Goal: Task Accomplishment & Management: Manage account settings

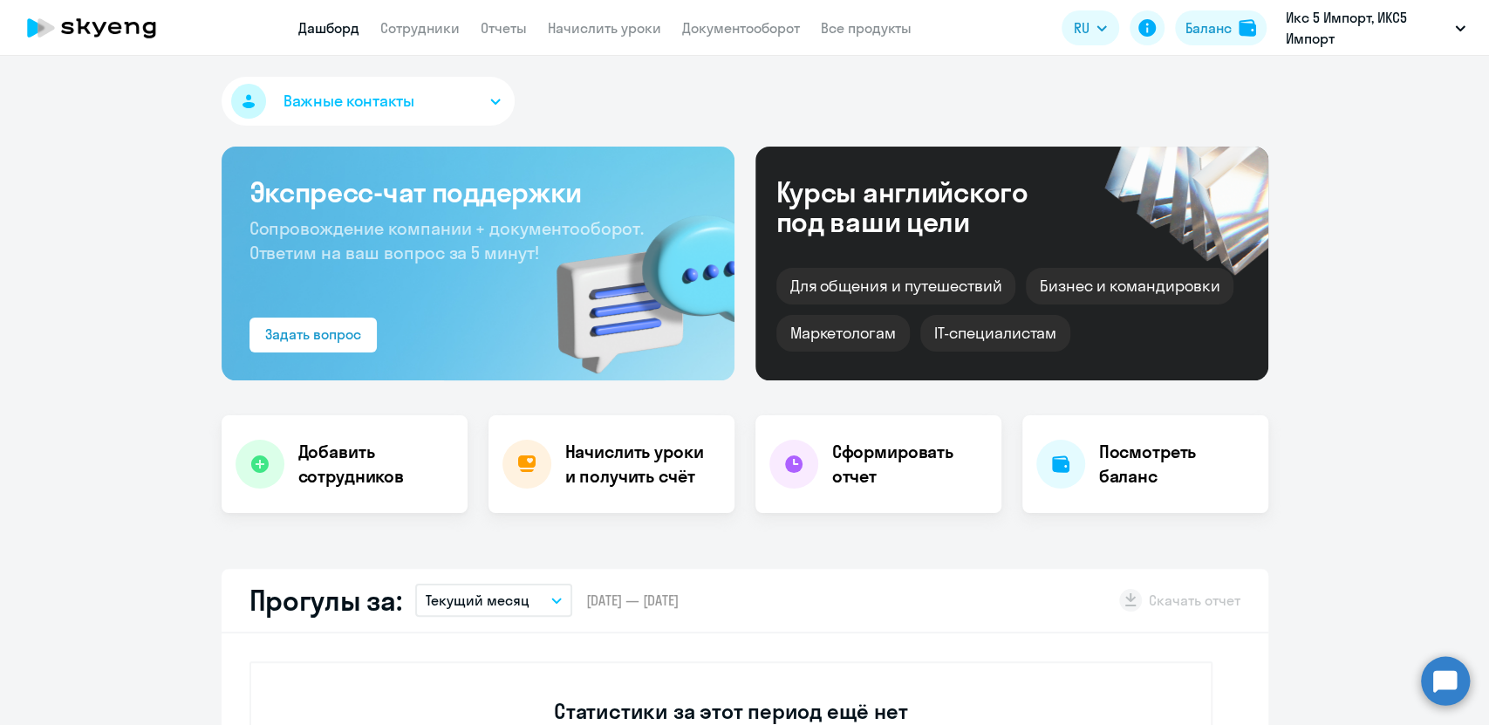
scroll to position [872, 0]
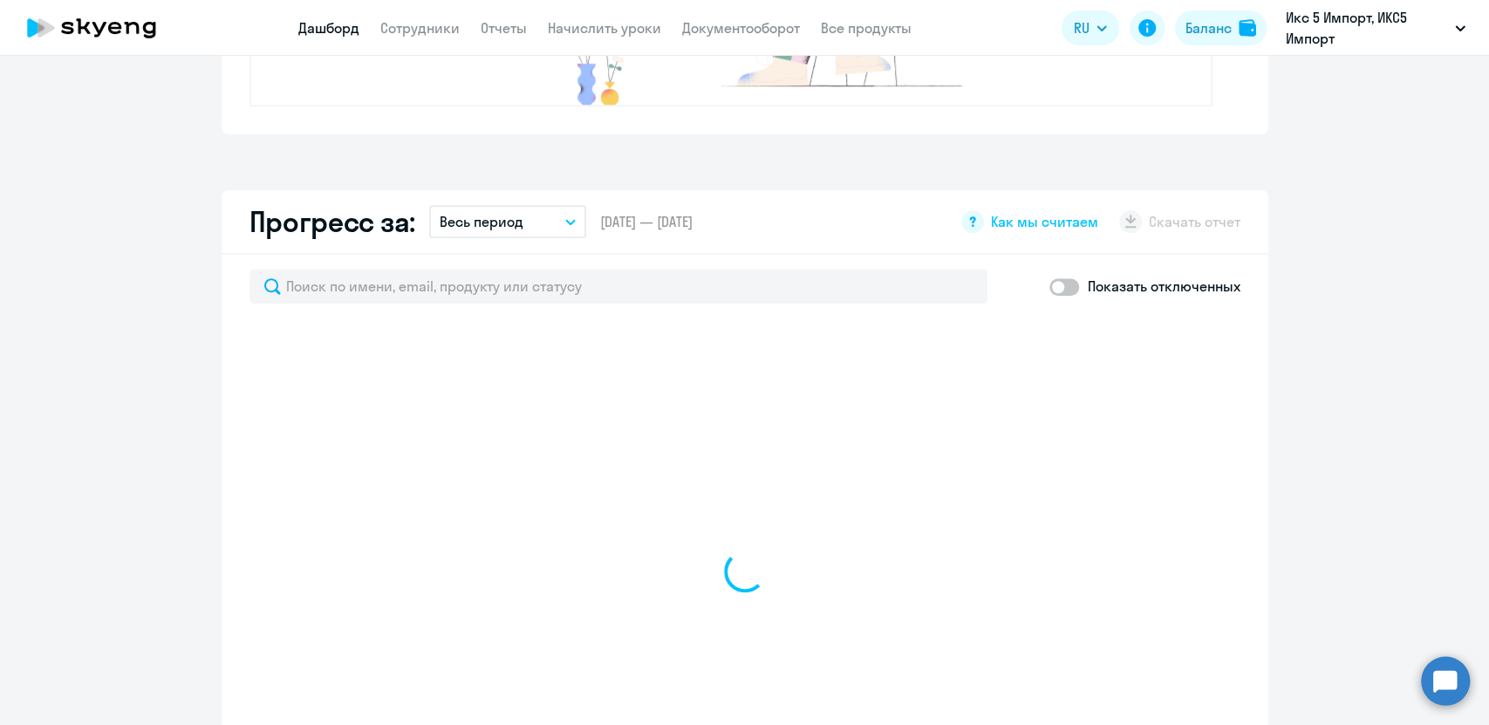
click at [1425, 331] on app-progress-dashboard "Прогресс за: Весь период – [DATE] — [DATE] Как мы считаем Скачать отчет Показат…" at bounding box center [744, 526] width 1489 height 672
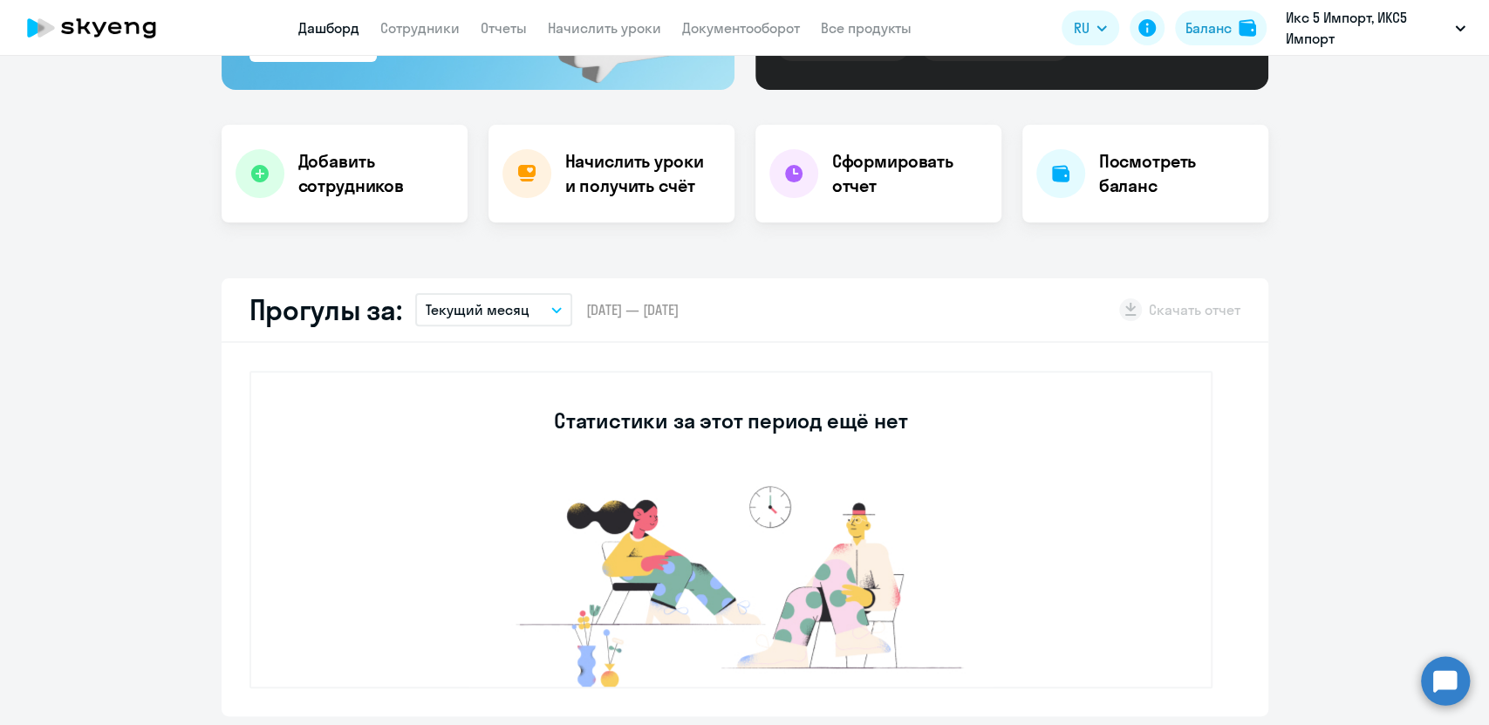
select select "30"
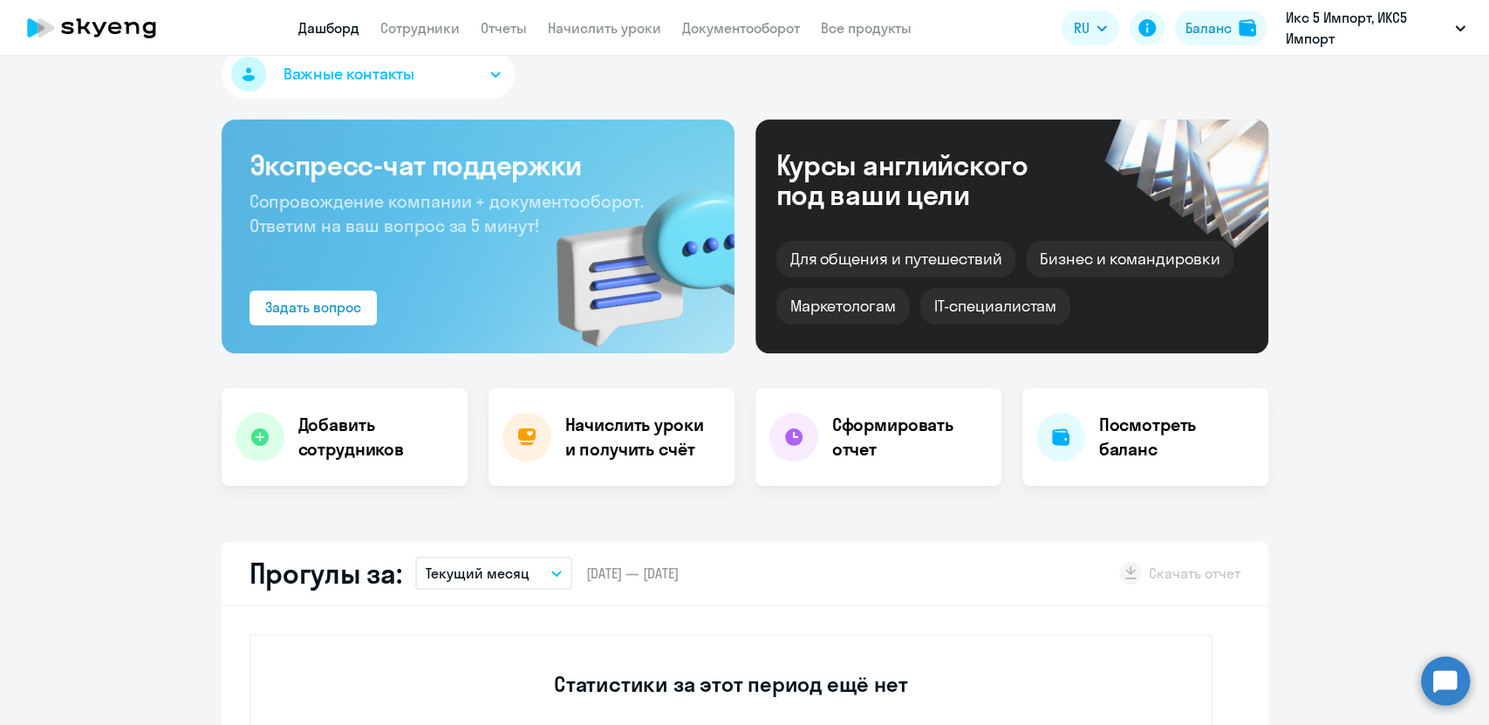
scroll to position [0, 0]
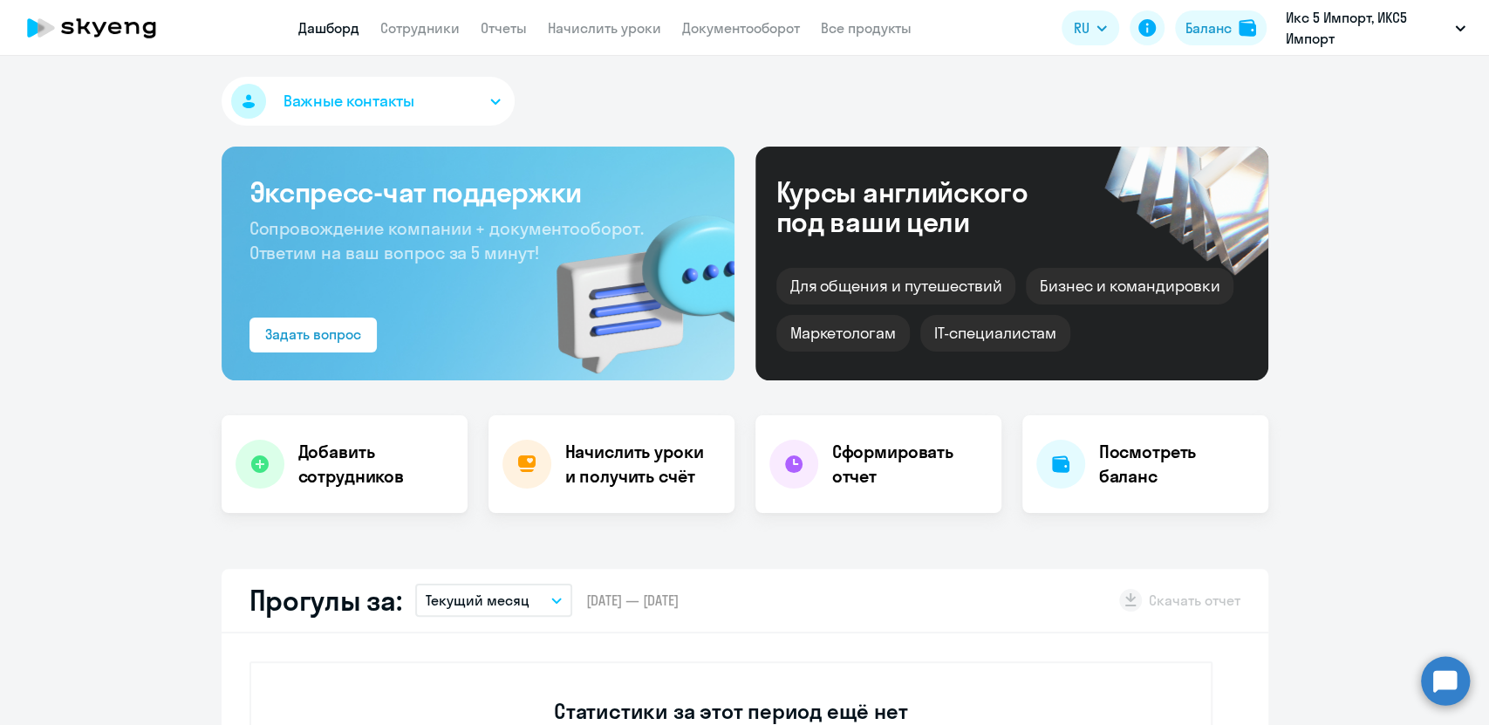
click at [308, 37] on app-menu-item-link "Дашборд" at bounding box center [328, 28] width 61 height 22
click at [453, 37] on app-menu-item-link "Сотрудники" at bounding box center [419, 28] width 79 height 22
click at [446, 29] on link "Сотрудники" at bounding box center [419, 27] width 79 height 17
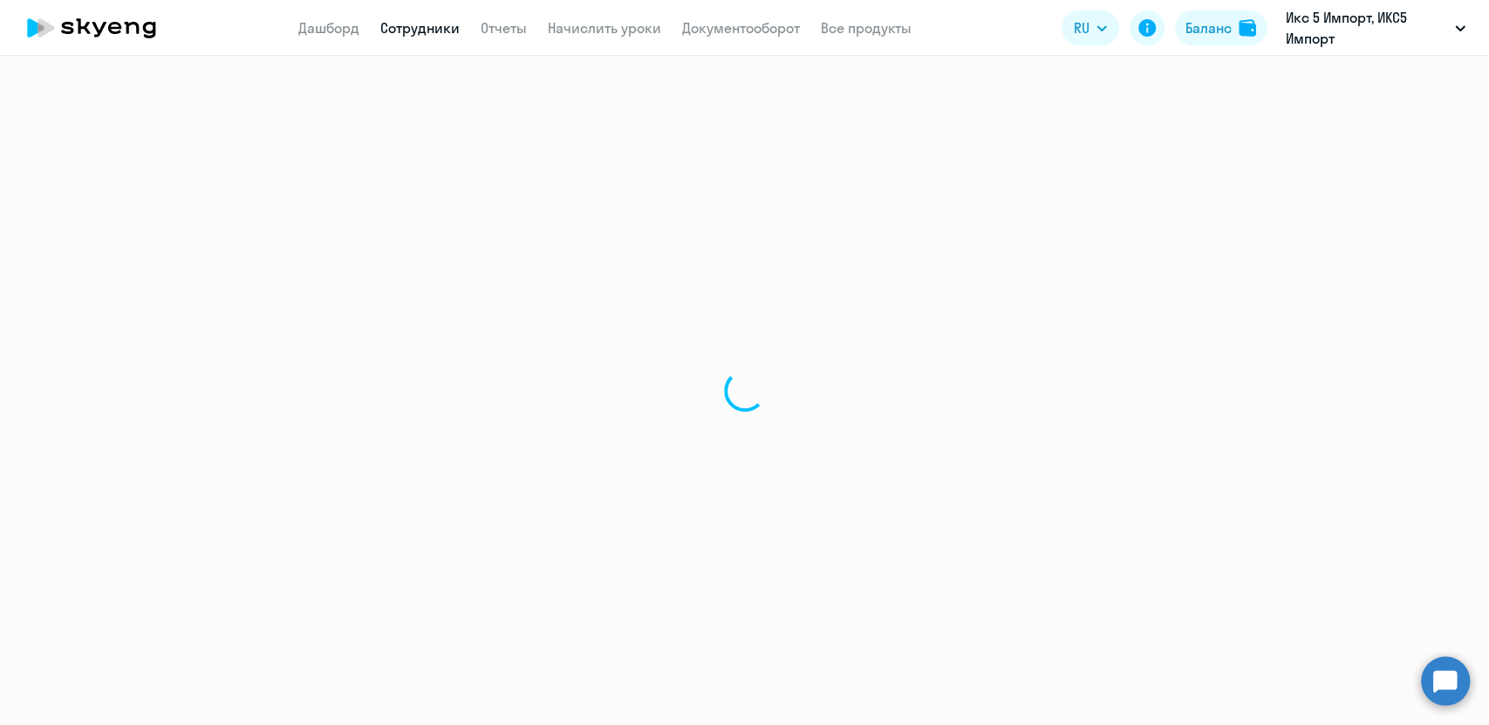
select select "30"
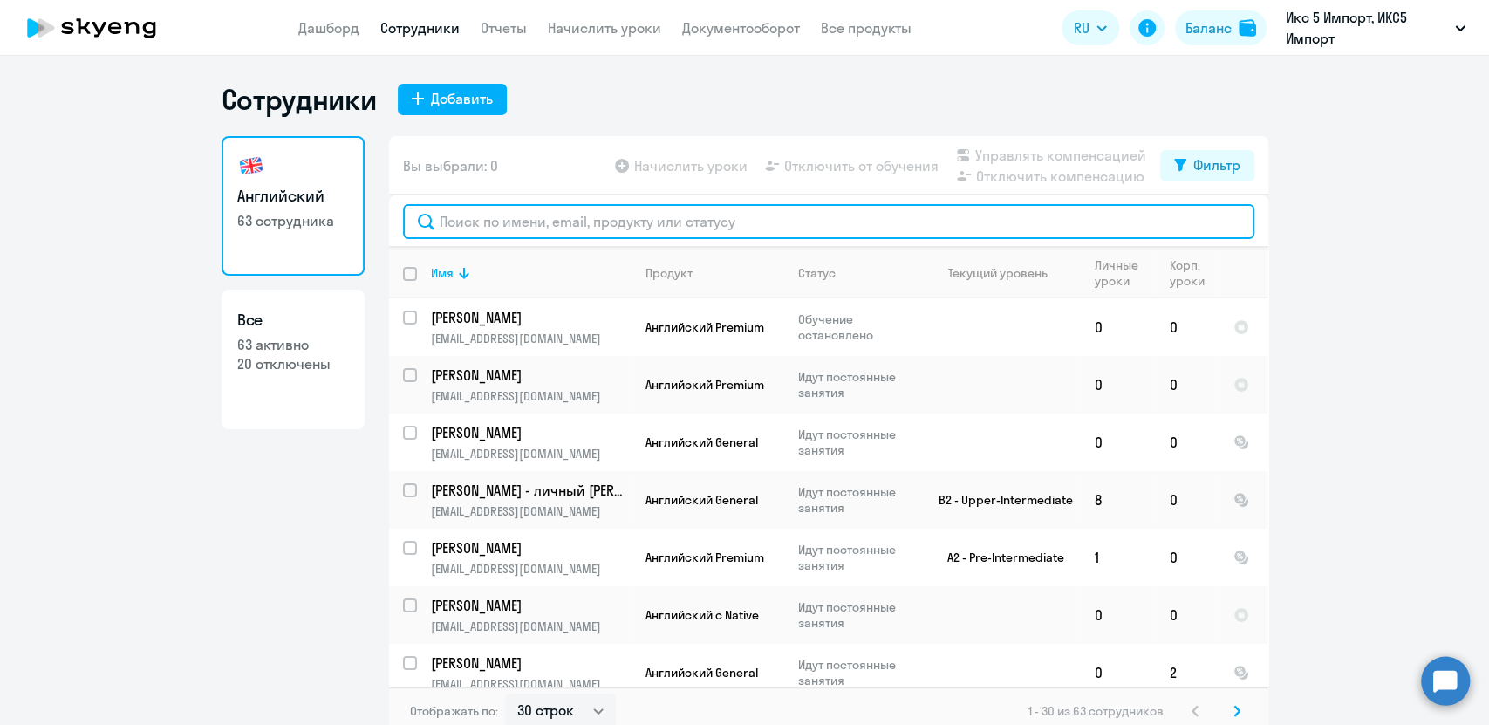
click at [440, 221] on input "text" at bounding box center [828, 221] width 851 height 35
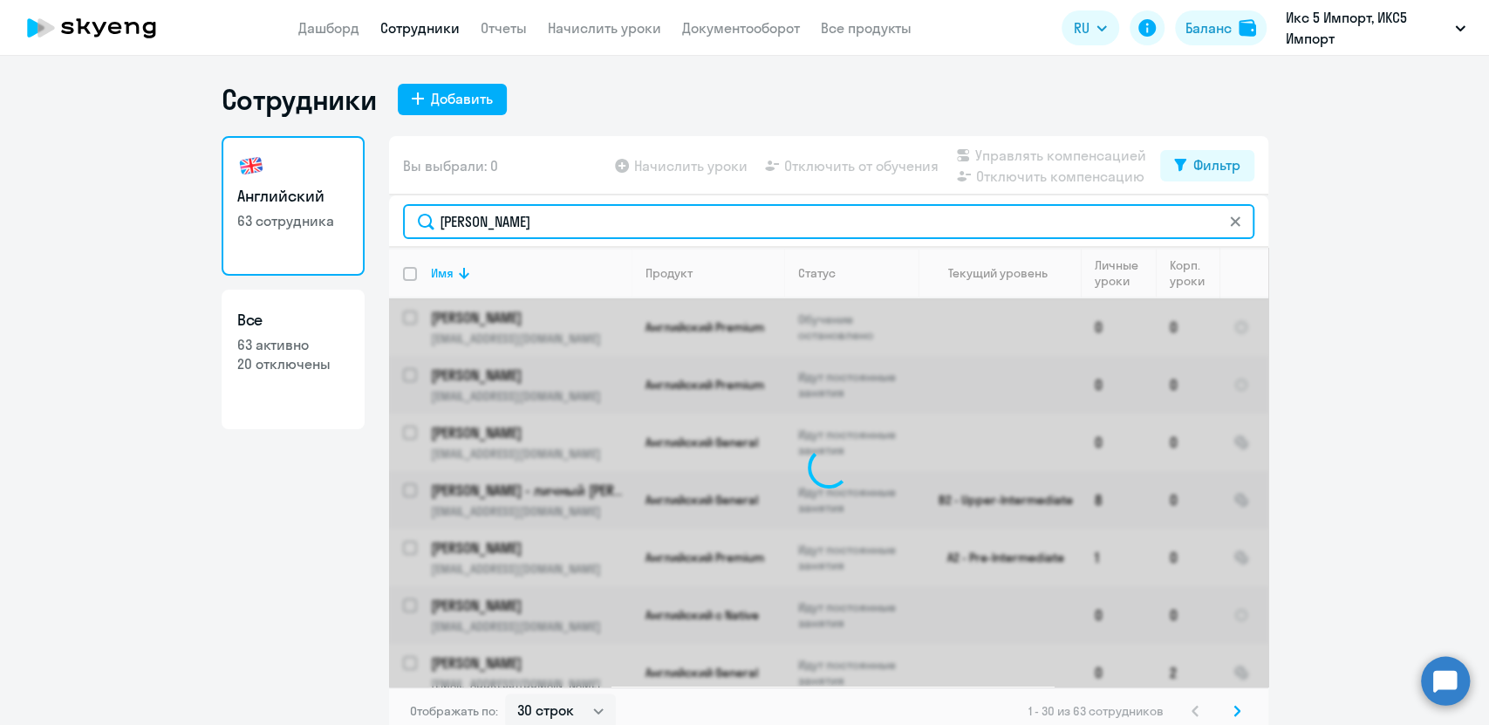
type input "[PERSON_NAME]"
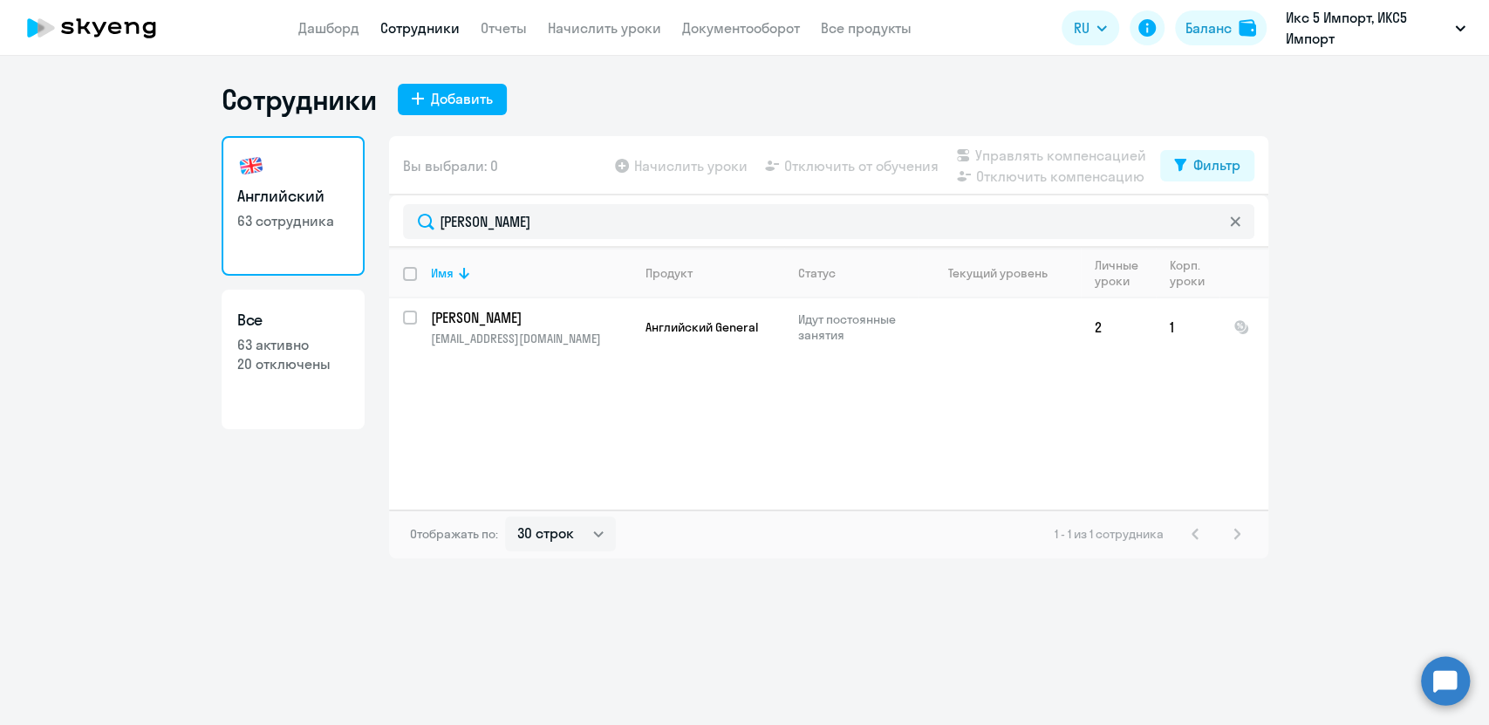
click at [1334, 432] on ng-component "Сотрудники Добавить Английский 63 сотрудника Все 63 активно 20 отключены Вы выб…" at bounding box center [744, 320] width 1489 height 476
